Goal: Task Accomplishment & Management: Manage account settings

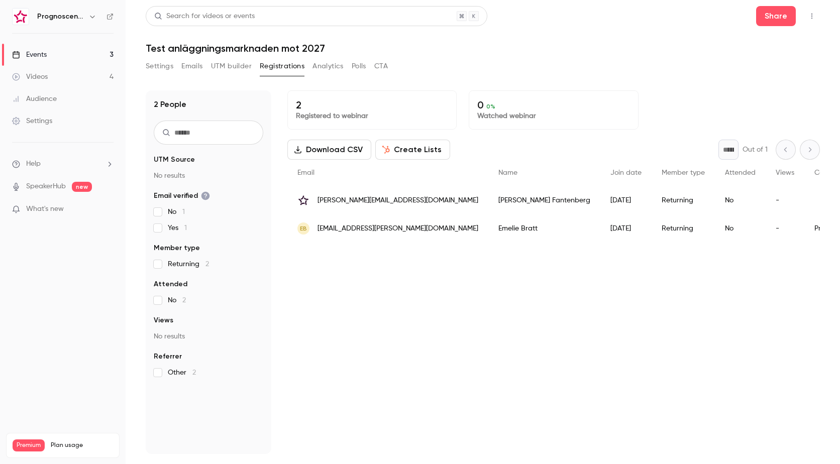
click at [47, 50] on div "Events" at bounding box center [29, 55] width 35 height 10
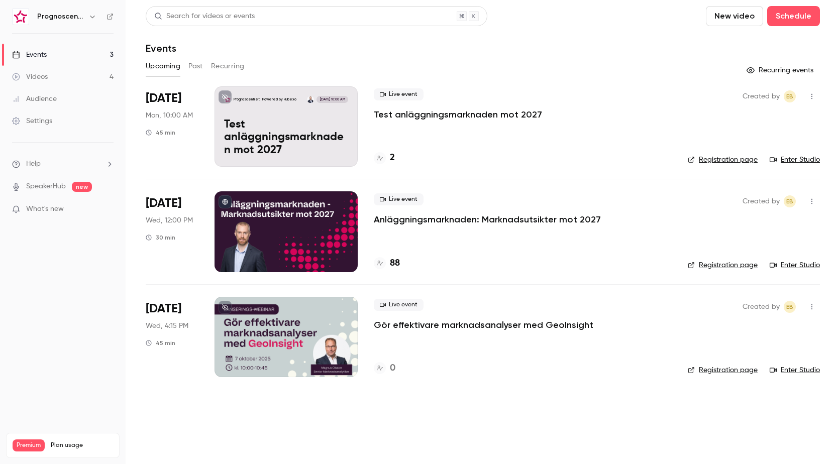
click at [436, 222] on p "Anläggningsmarknaden: Marknadsutsikter mot 2027" at bounding box center [487, 219] width 227 height 12
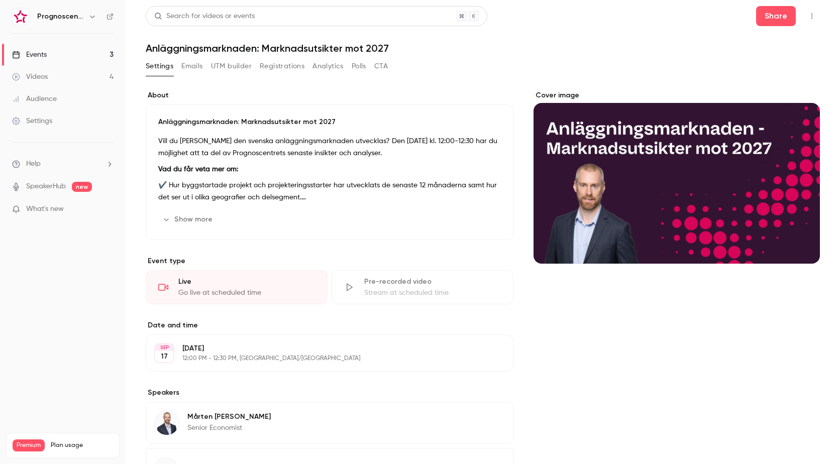
click at [279, 66] on button "Registrations" at bounding box center [282, 66] width 45 height 16
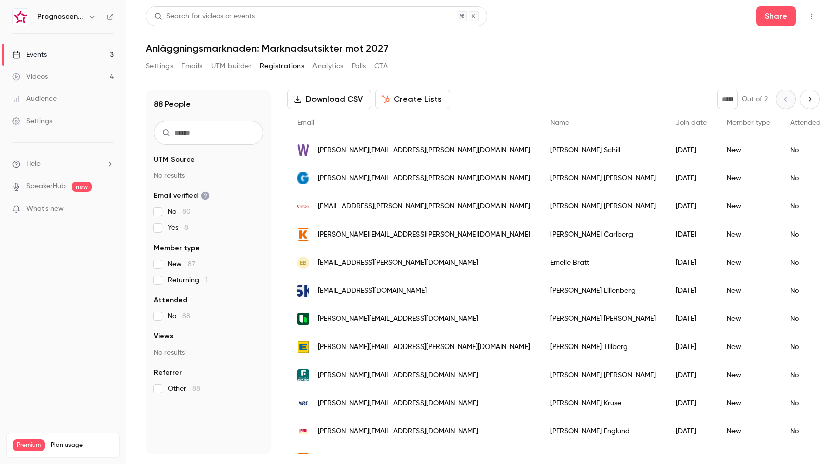
scroll to position [201, 0]
